Goal: Information Seeking & Learning: Learn about a topic

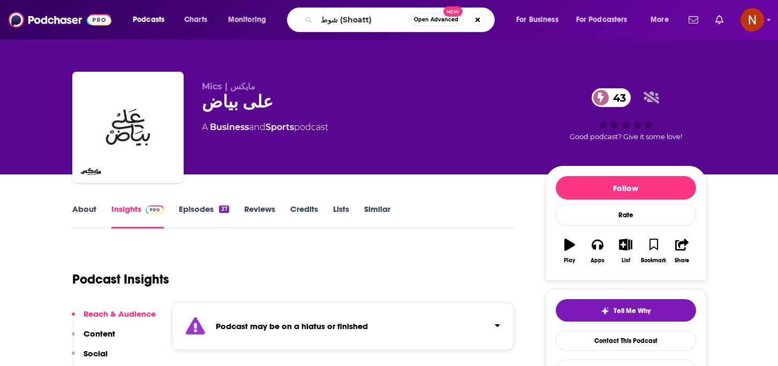
drag, startPoint x: 337, startPoint y: 21, endPoint x: 425, endPoint y: 21, distance: 87.8
click at [426, 22] on div "شوط (Shoatt) Open Advanced New" at bounding box center [391, 19] width 208 height 25
type input "شوط"
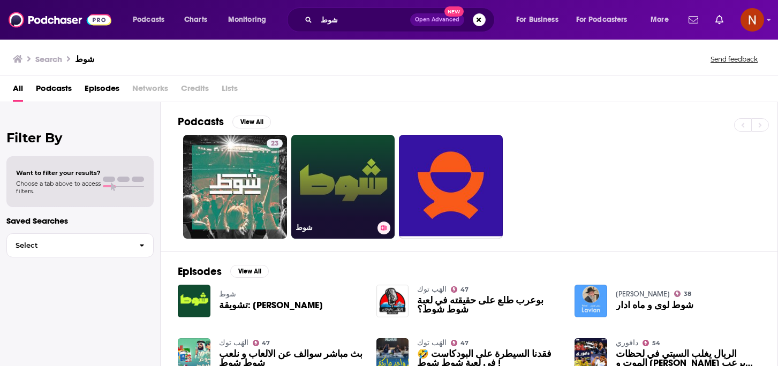
click at [302, 227] on h3 "شوط" at bounding box center [335, 227] width 78 height 9
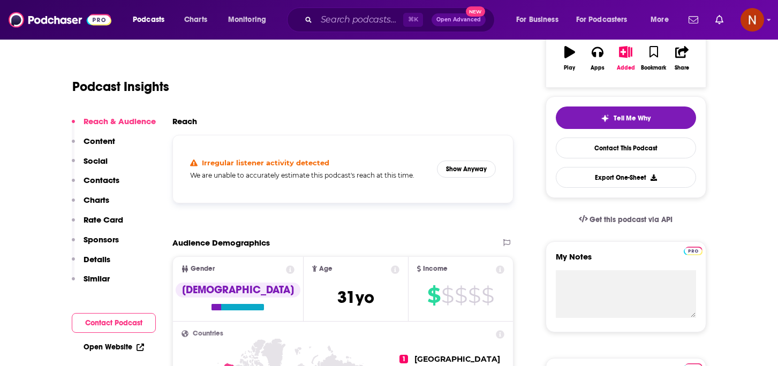
scroll to position [200, 0]
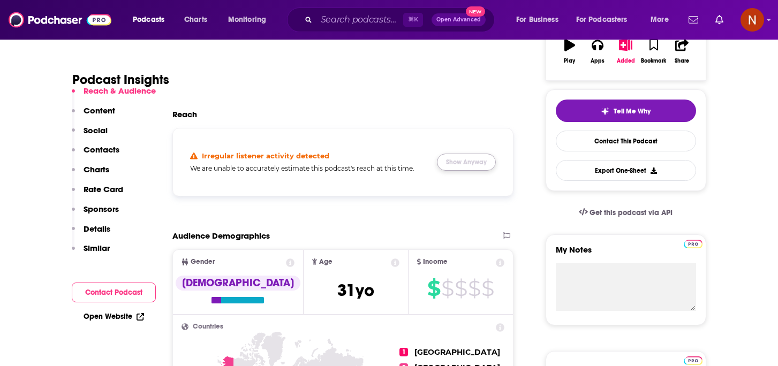
click at [459, 168] on button "Show Anyway" at bounding box center [466, 162] width 59 height 17
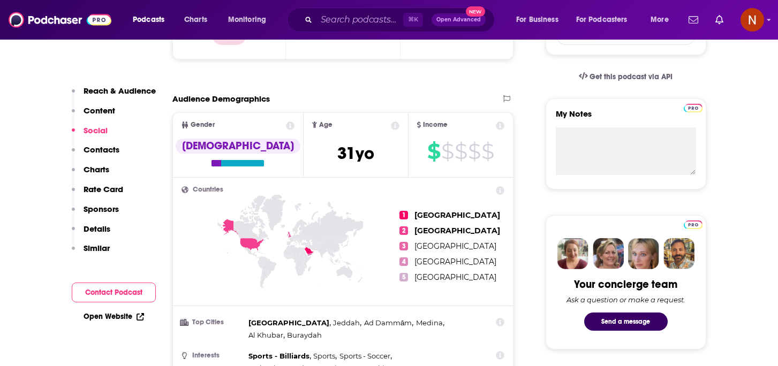
scroll to position [0, 0]
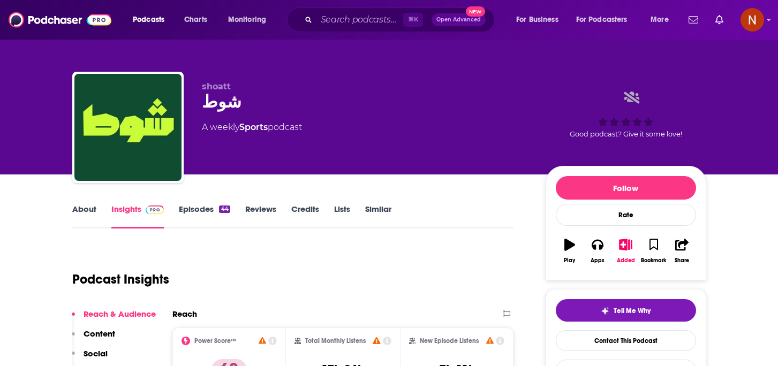
click at [198, 216] on link "Episodes 44" at bounding box center [204, 216] width 51 height 25
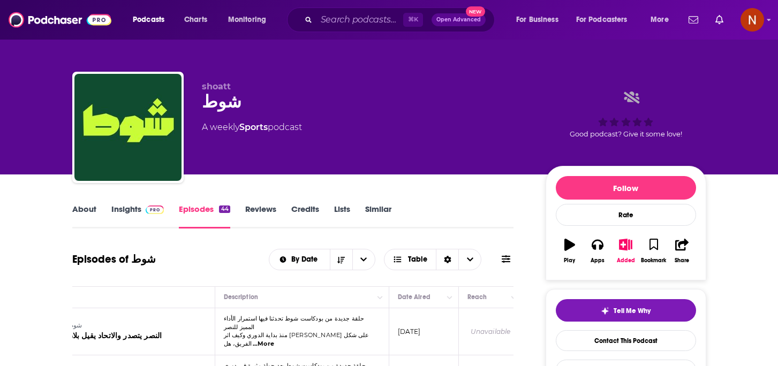
click at [141, 214] on span at bounding box center [152, 209] width 23 height 10
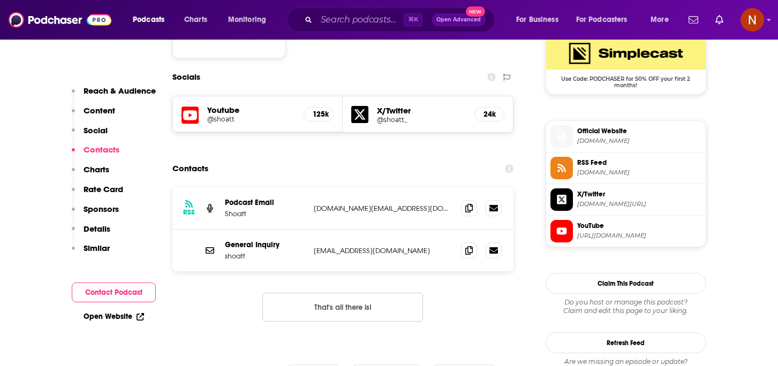
scroll to position [802, 0]
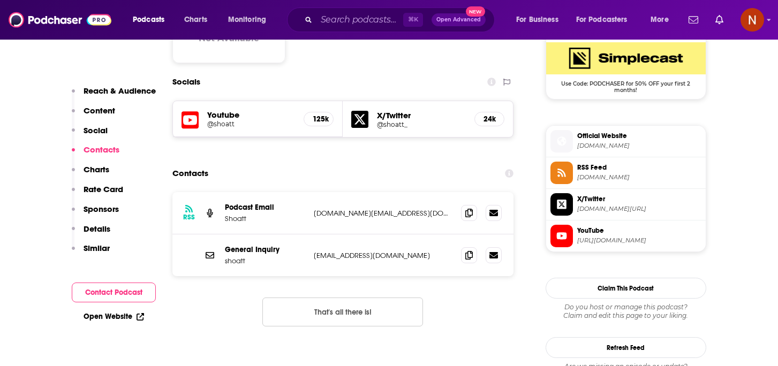
click at [207, 120] on h5 "@shoatt" at bounding box center [251, 124] width 88 height 8
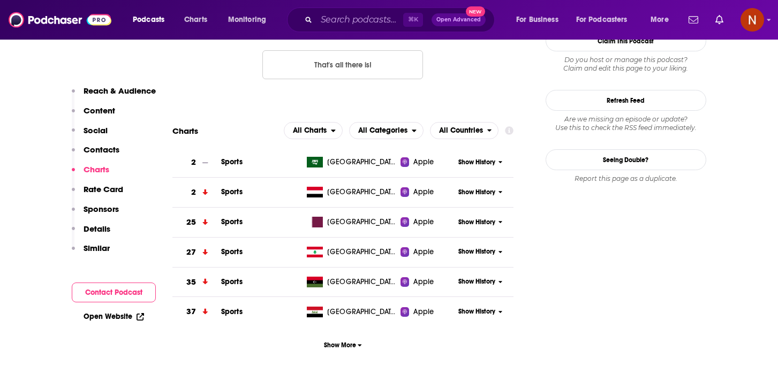
scroll to position [1048, 0]
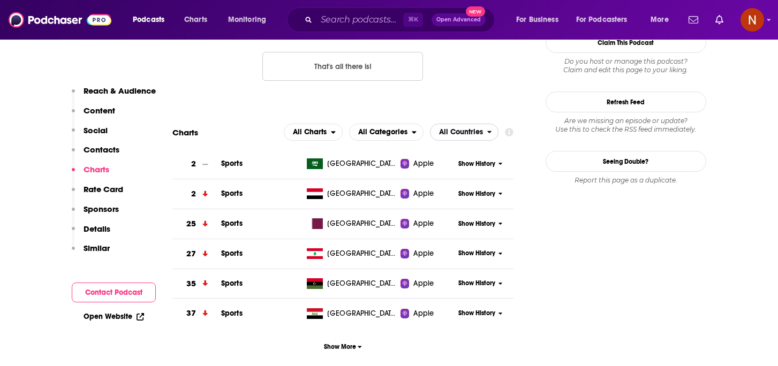
click at [468, 127] on span "All Countries" at bounding box center [459, 132] width 57 height 18
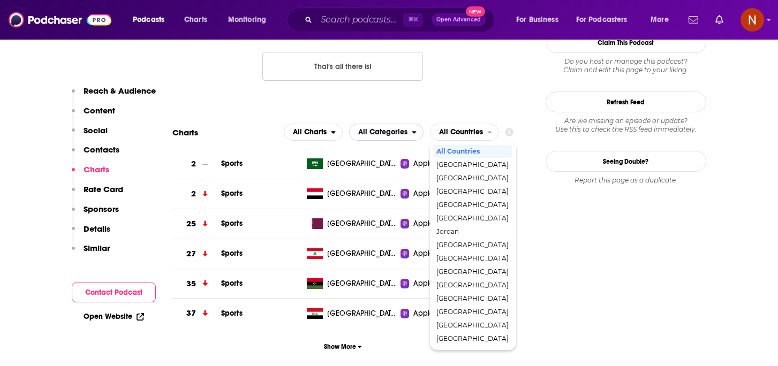
click at [383, 129] on span "All Categories" at bounding box center [382, 132] width 49 height 7
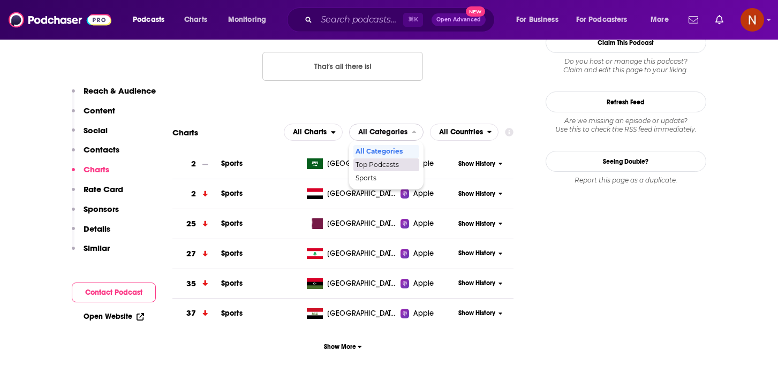
click at [386, 159] on div "Top Podcasts" at bounding box center [387, 165] width 66 height 13
click at [386, 149] on td "[GEOGRAPHIC_DATA]" at bounding box center [352, 164] width 98 height 30
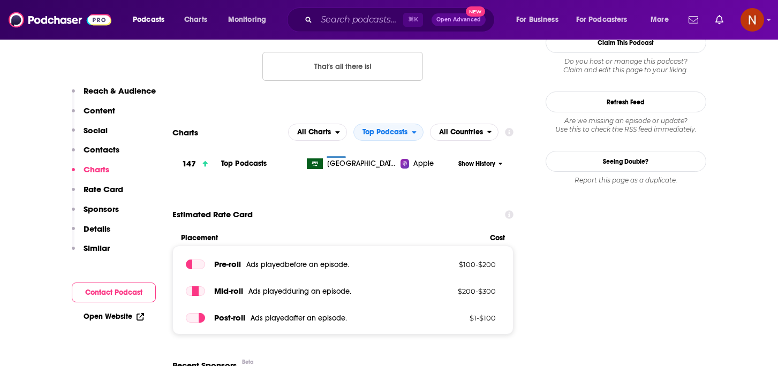
click at [470, 129] on span "All Countries" at bounding box center [461, 132] width 44 height 7
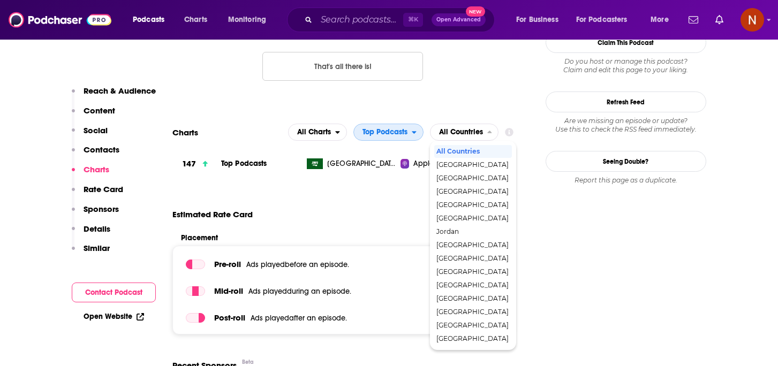
click at [410, 123] on span "Top Podcasts" at bounding box center [383, 132] width 58 height 18
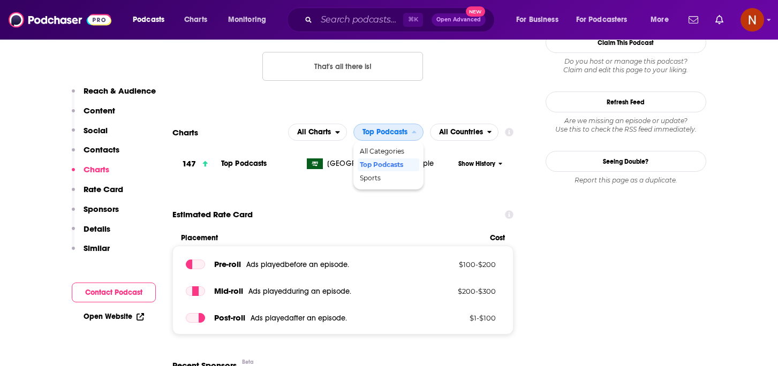
click at [411, 123] on span "Top Podcasts" at bounding box center [383, 132] width 58 height 18
click at [407, 128] on span "Top Podcasts" at bounding box center [383, 132] width 58 height 18
click at [407, 145] on div "All Categories" at bounding box center [389, 151] width 62 height 13
